Goal: Task Accomplishment & Management: Manage account settings

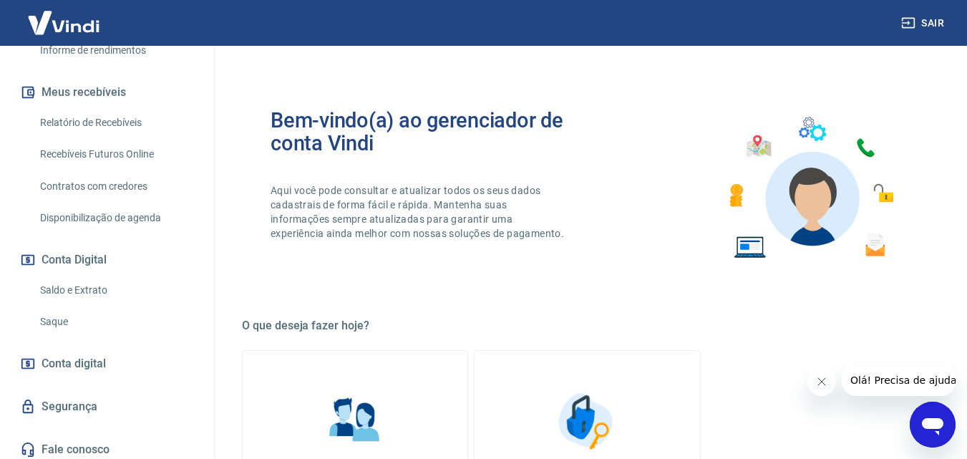
scroll to position [286, 0]
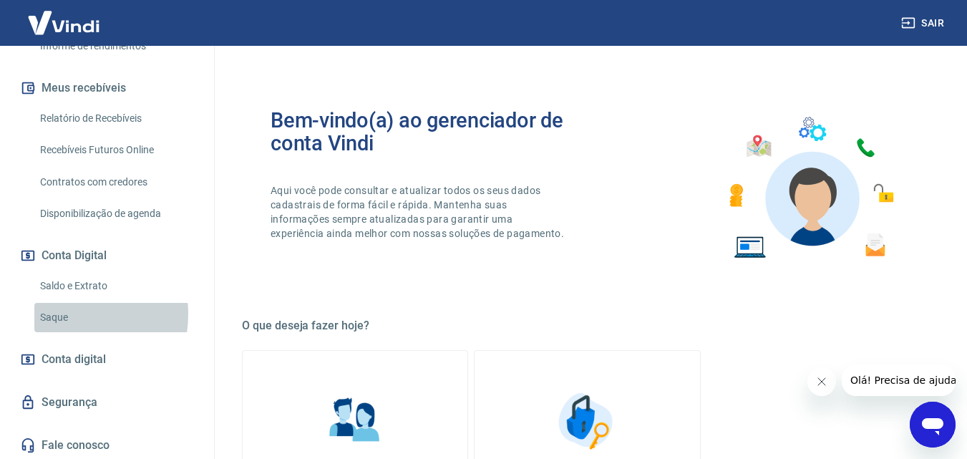
click at [65, 314] on link "Saque" at bounding box center [115, 317] width 162 height 29
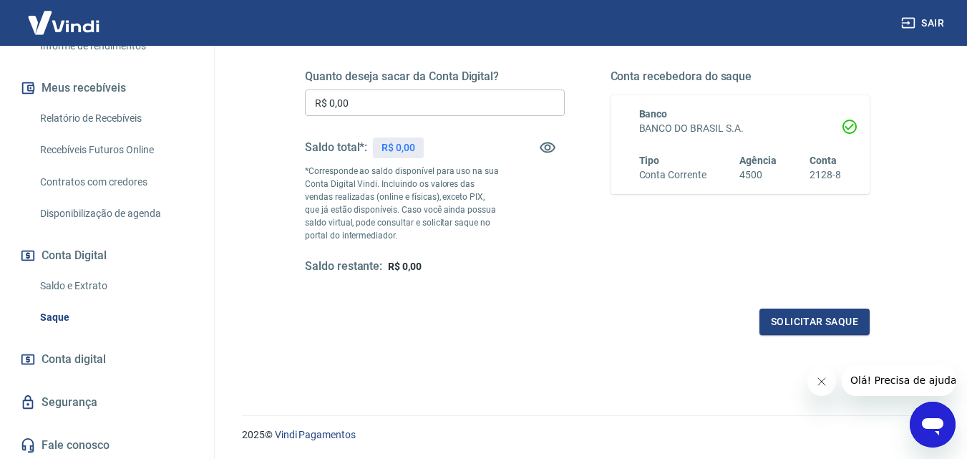
scroll to position [262, 0]
